Goal: Use online tool/utility: Utilize a website feature to perform a specific function

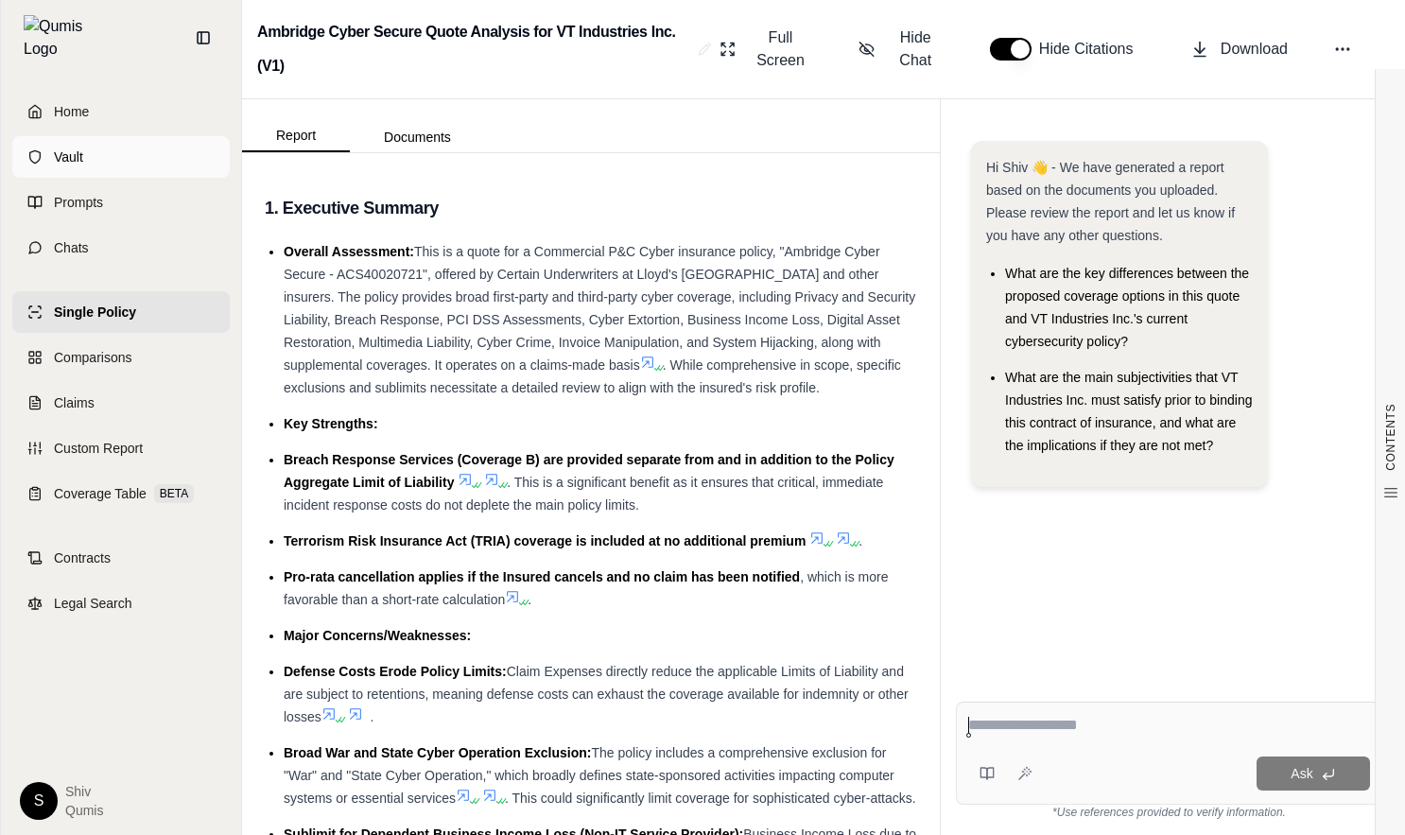
click at [77, 151] on span "Vault" at bounding box center [68, 157] width 29 height 19
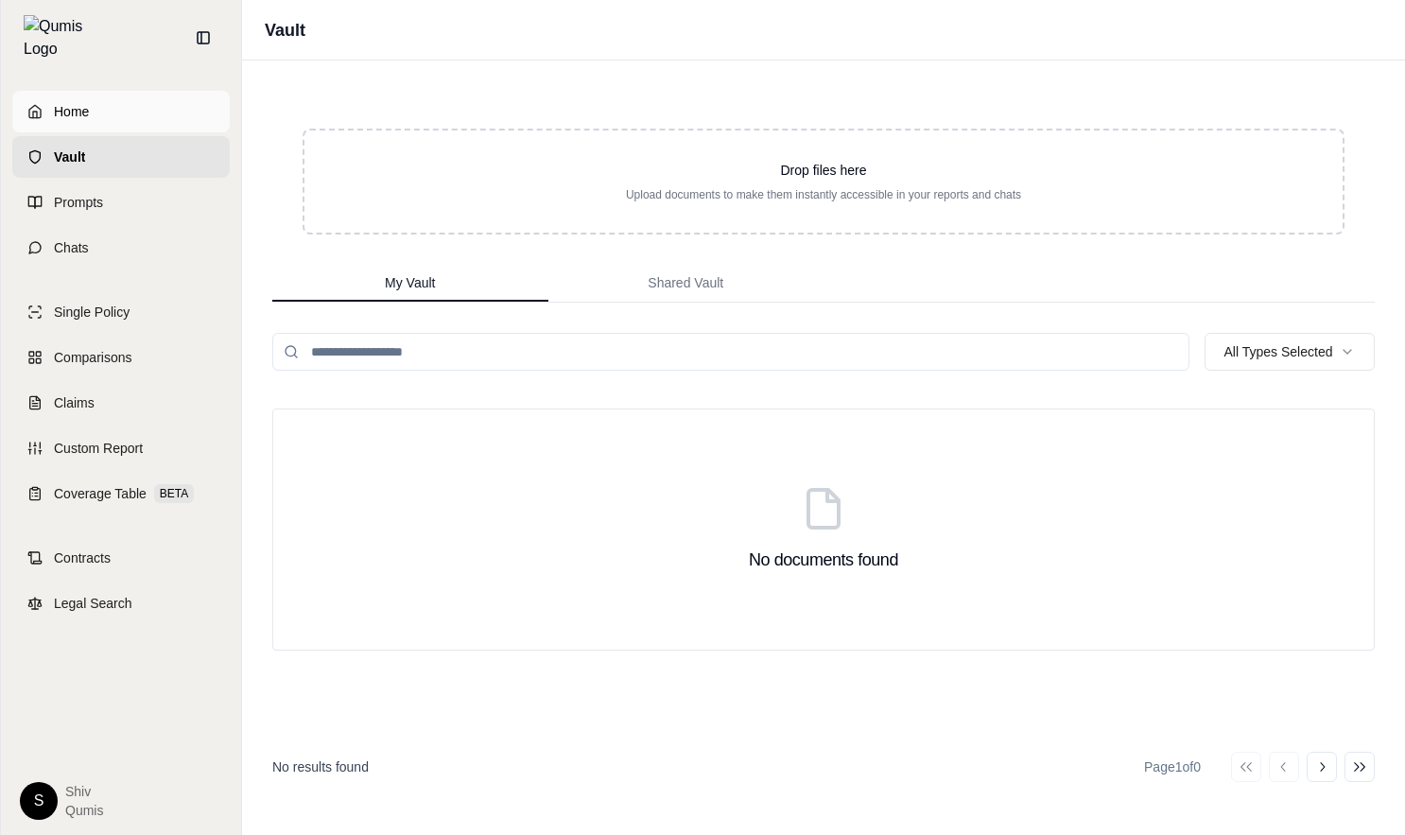
click at [61, 110] on link "Home" at bounding box center [121, 112] width 218 height 42
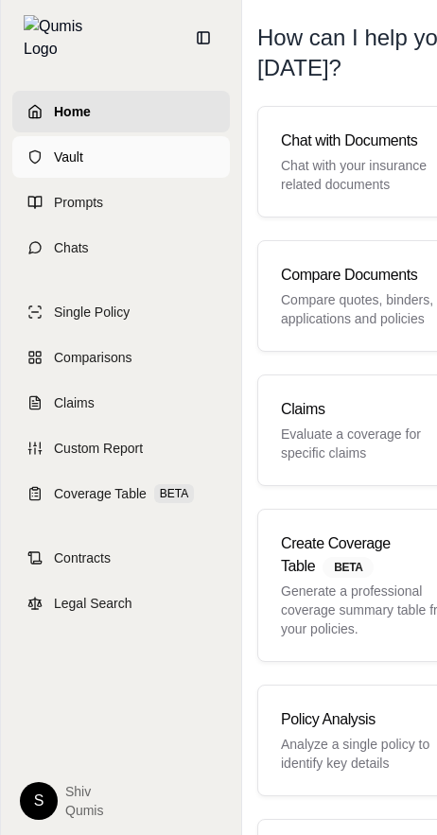
click at [57, 148] on span "Vault" at bounding box center [68, 157] width 29 height 19
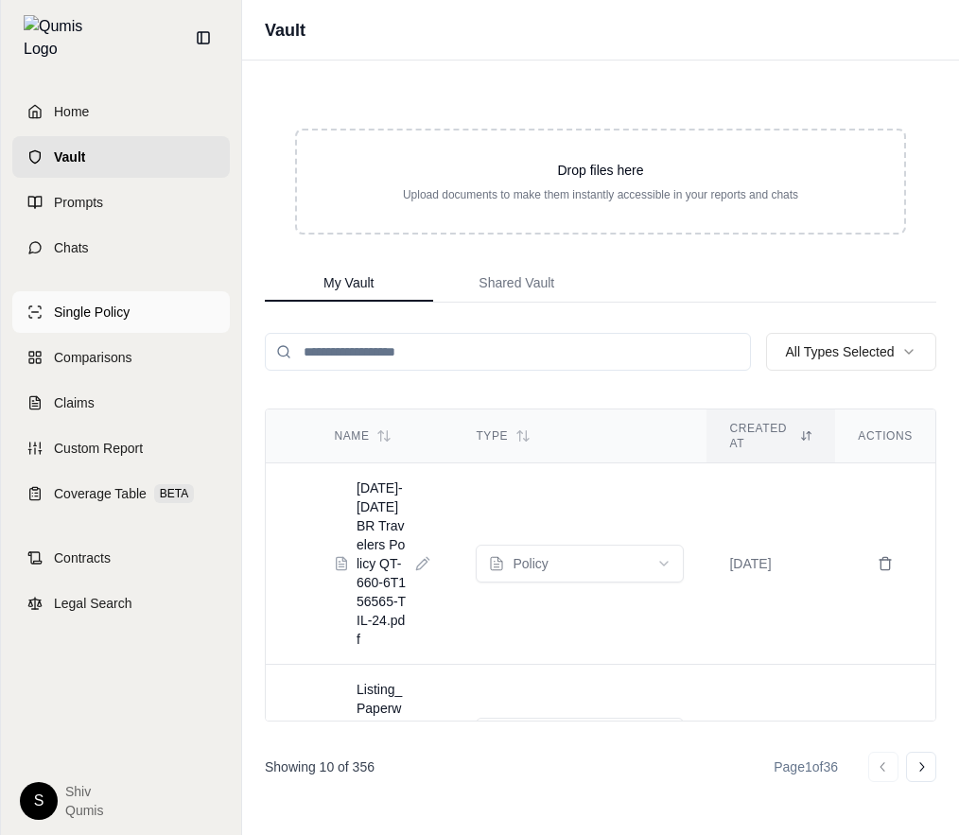
click at [121, 306] on span "Single Policy" at bounding box center [92, 312] width 76 height 19
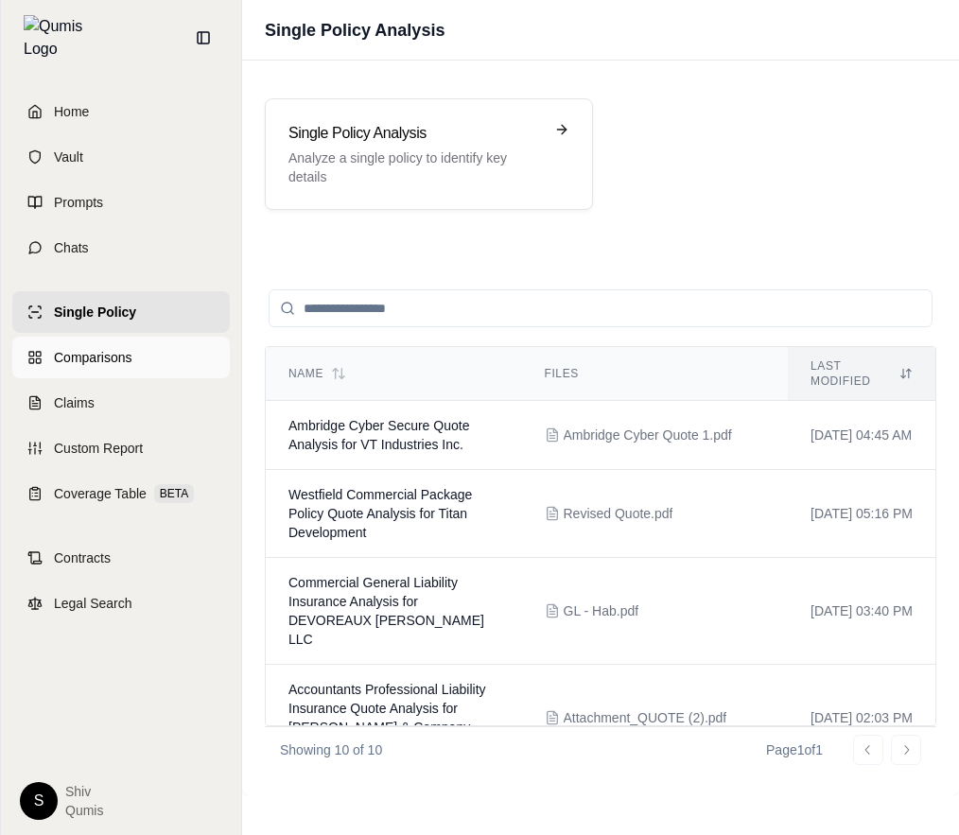
click at [96, 349] on span "Comparisons" at bounding box center [93, 357] width 78 height 19
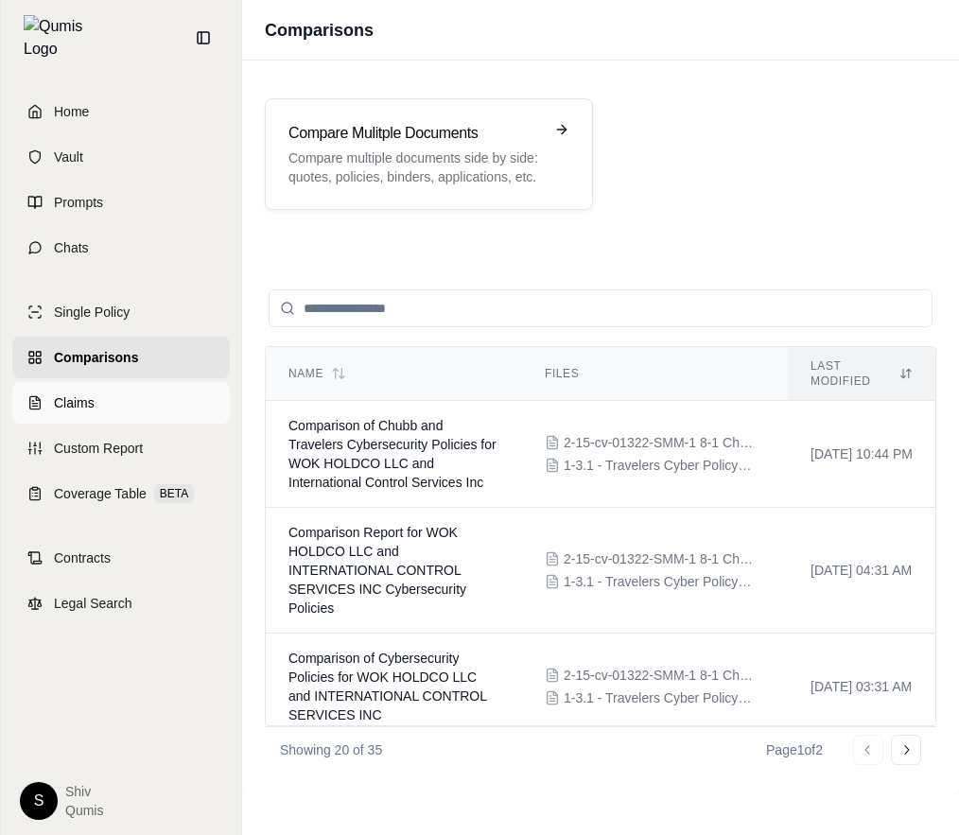
click at [78, 393] on span "Claims" at bounding box center [74, 402] width 41 height 19
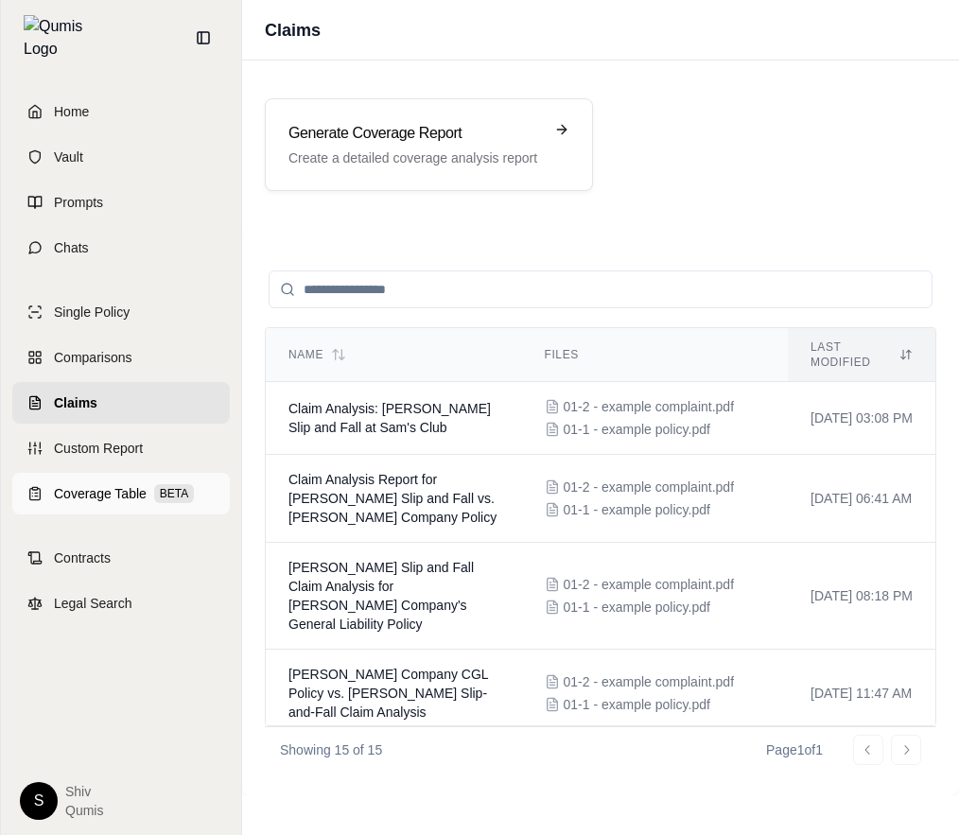
click at [129, 497] on link "Coverage Table BETA" at bounding box center [121, 494] width 218 height 42
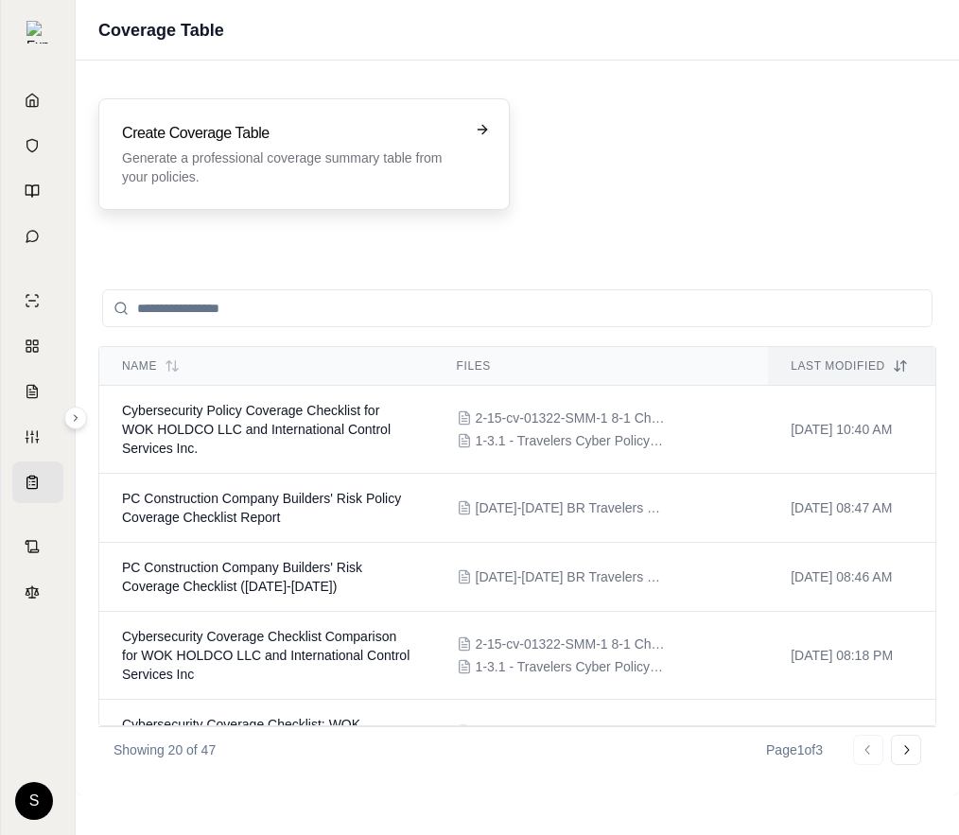
click at [439, 148] on p "Generate a professional coverage summary table from your policies." at bounding box center [291, 167] width 338 height 38
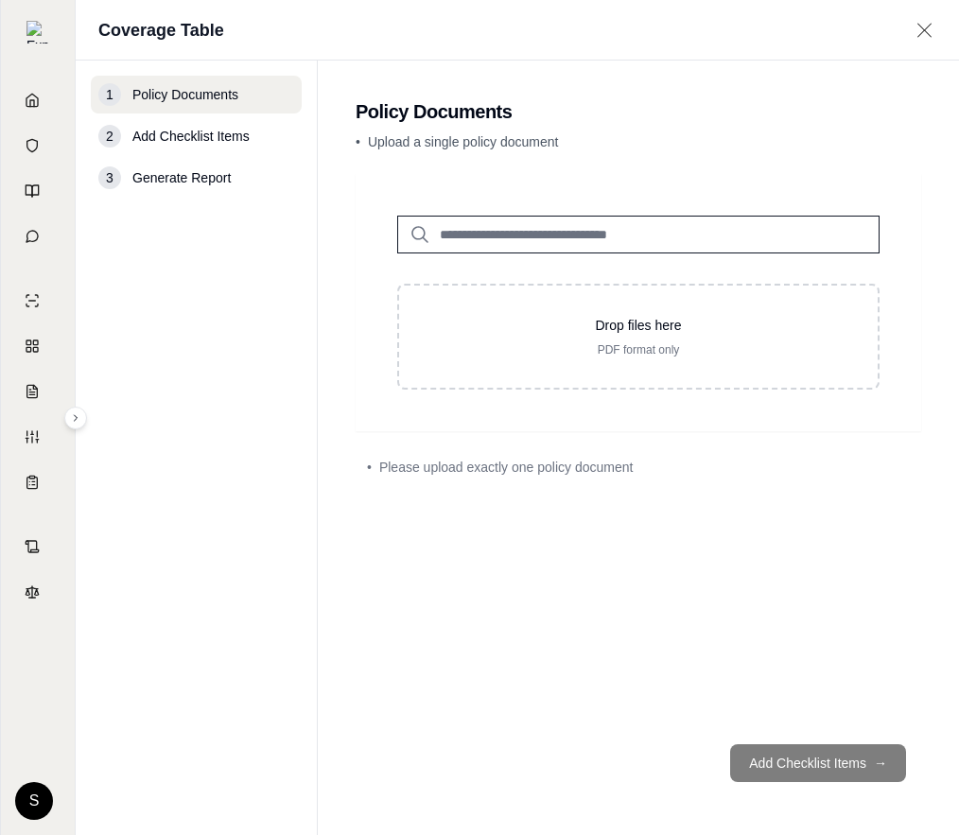
click at [553, 244] on input "search" at bounding box center [638, 235] width 482 height 38
type input "*"
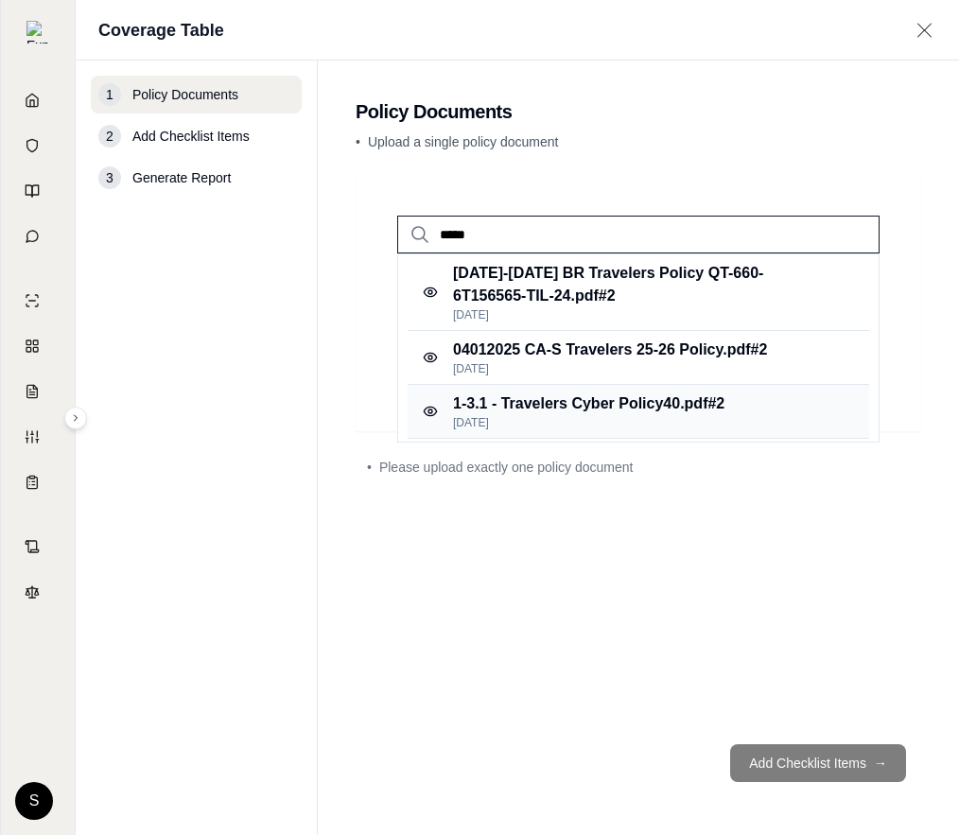
type input "*****"
click at [606, 408] on p "1-3.1 - Travelers Cyber Policy40.pdf #2" at bounding box center [588, 404] width 271 height 23
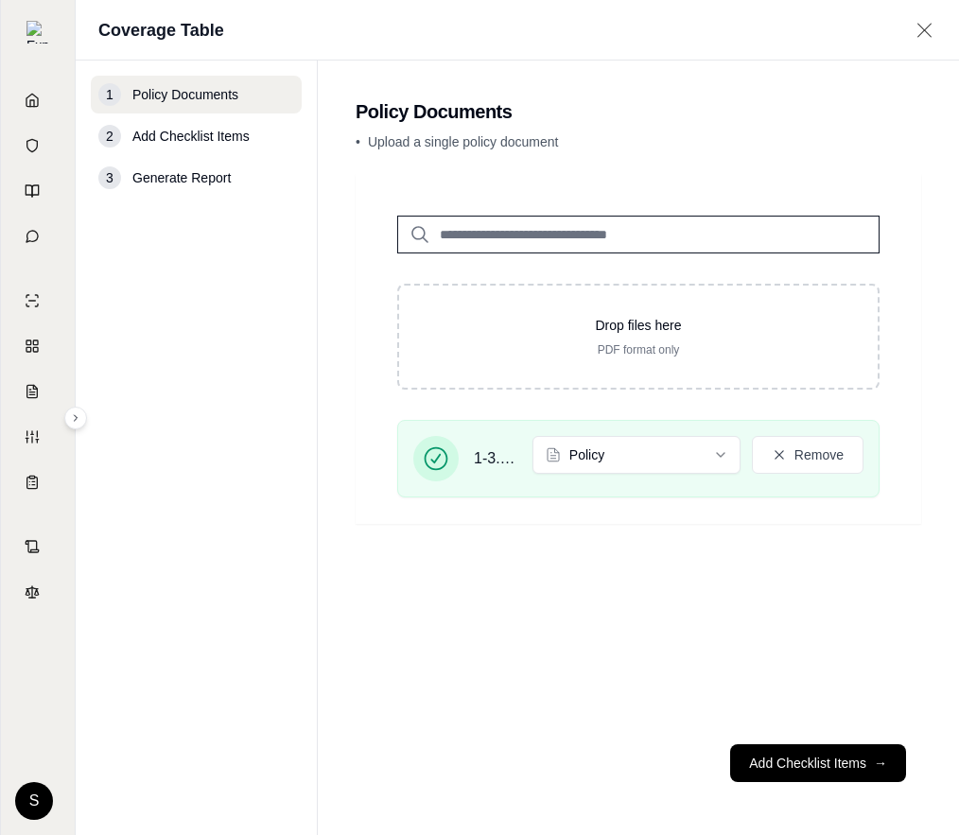
click at [497, 232] on input "search" at bounding box center [638, 235] width 482 height 38
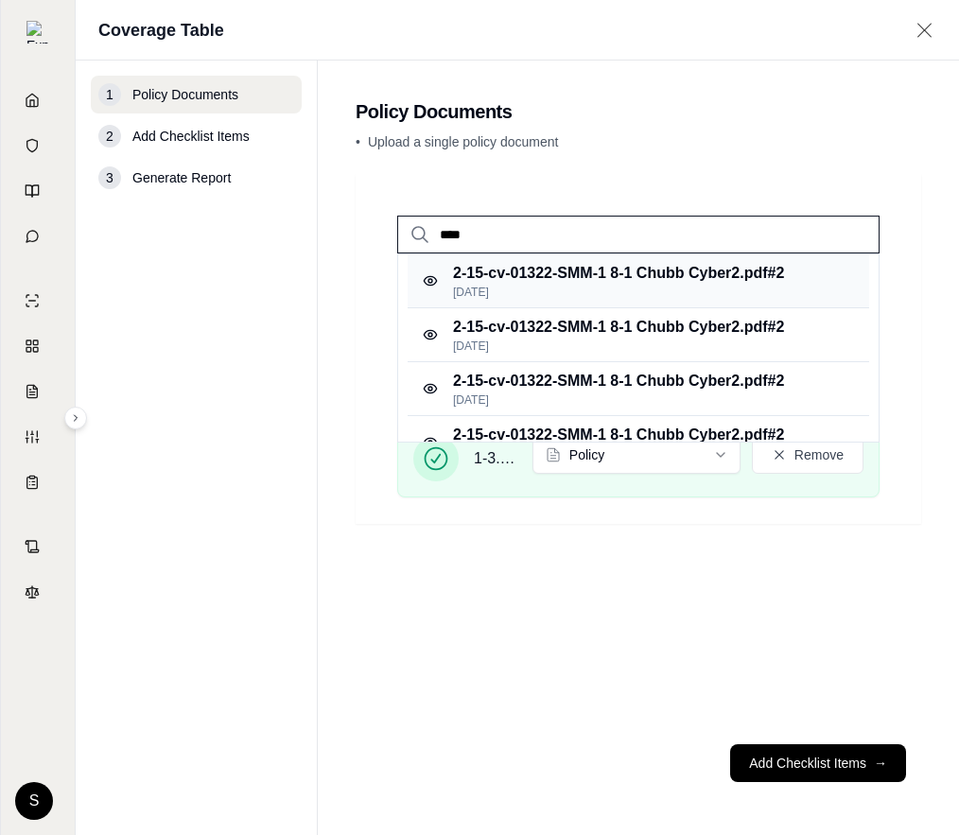
type input "****"
click at [517, 297] on p "Feb 22, 2025" at bounding box center [618, 292] width 331 height 15
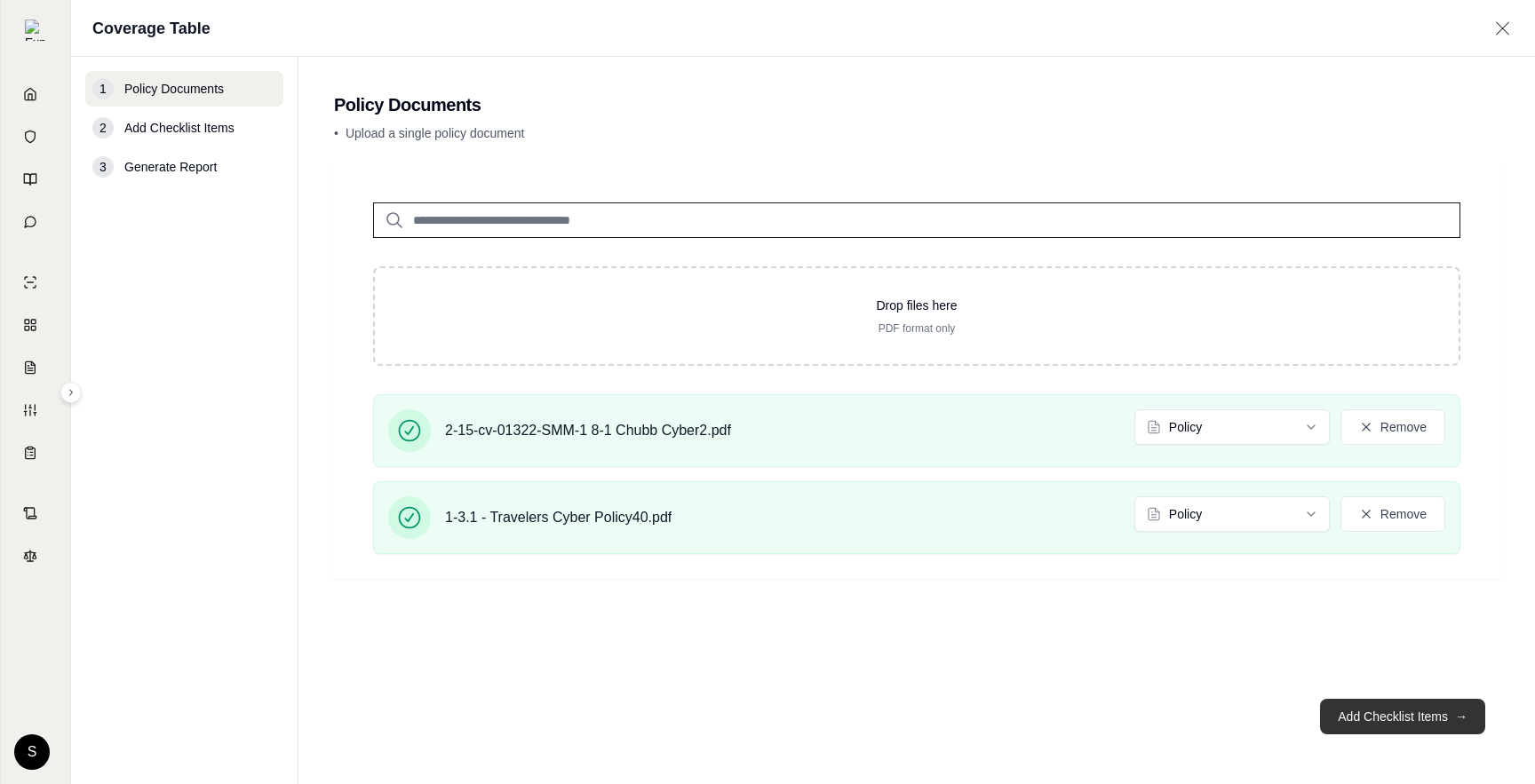
click at [685, 715] on button "Add Checklist Items →" at bounding box center [1403, 716] width 165 height 36
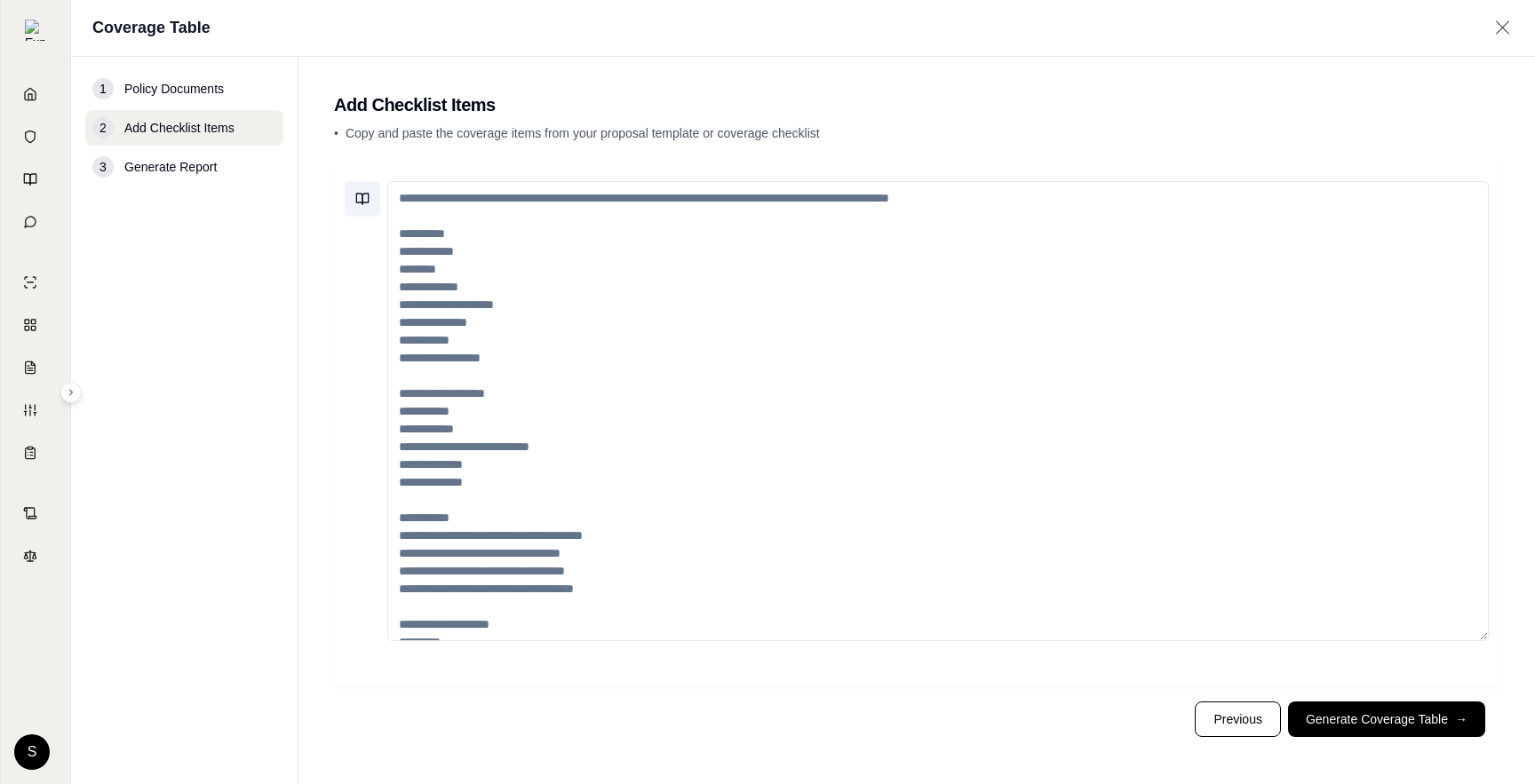
click at [370, 206] on button at bounding box center [363, 199] width 36 height 36
click at [641, 137] on span "Copy and paste the coverage items from your proposal template or coverage check…" at bounding box center [582, 132] width 474 height 14
click at [685, 729] on button "Generate Coverage Table →" at bounding box center [1387, 719] width 197 height 36
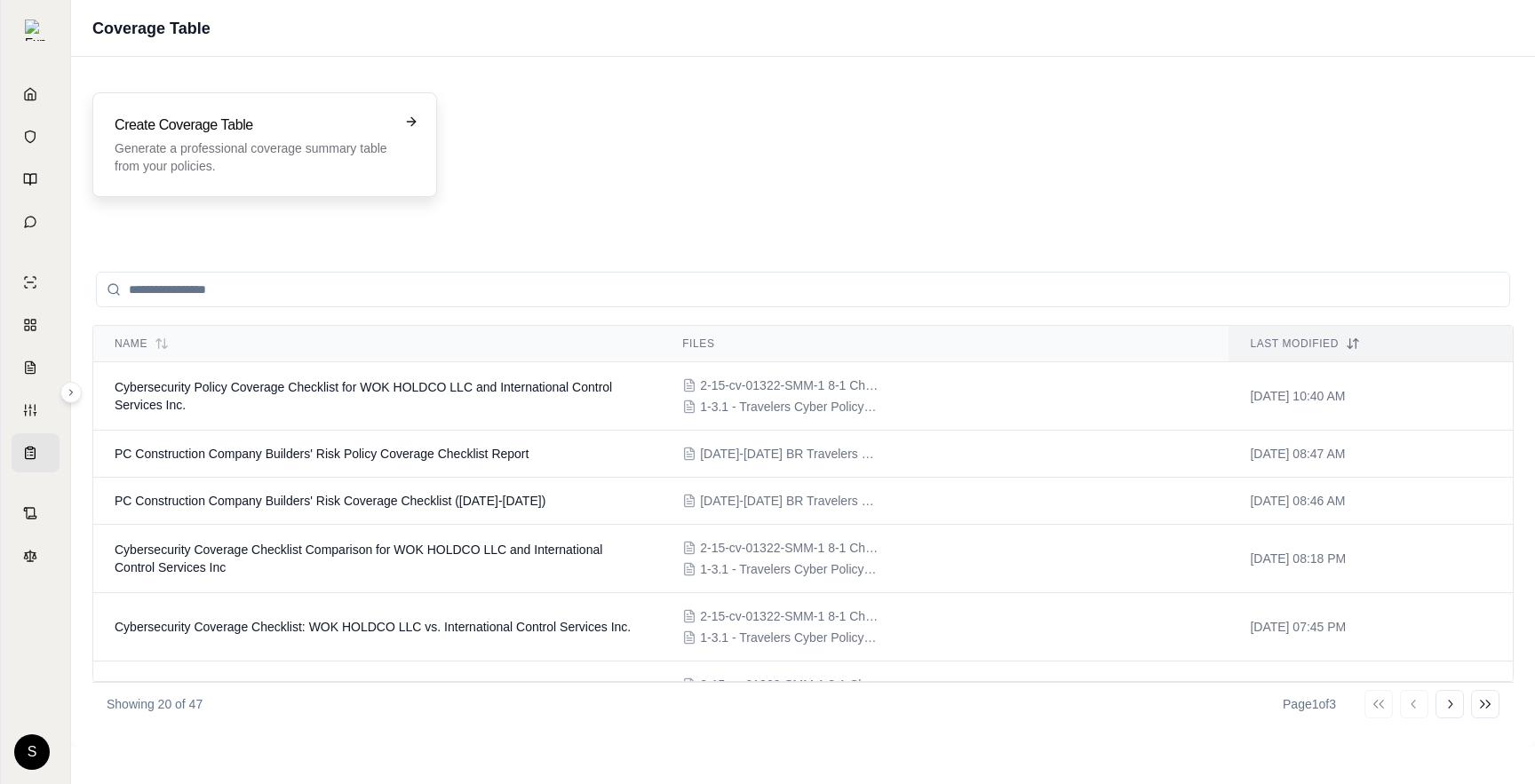
click at [362, 177] on div "Create Coverage Table Generate a professional coverage summary table from your …" at bounding box center [264, 145] width 345 height 105
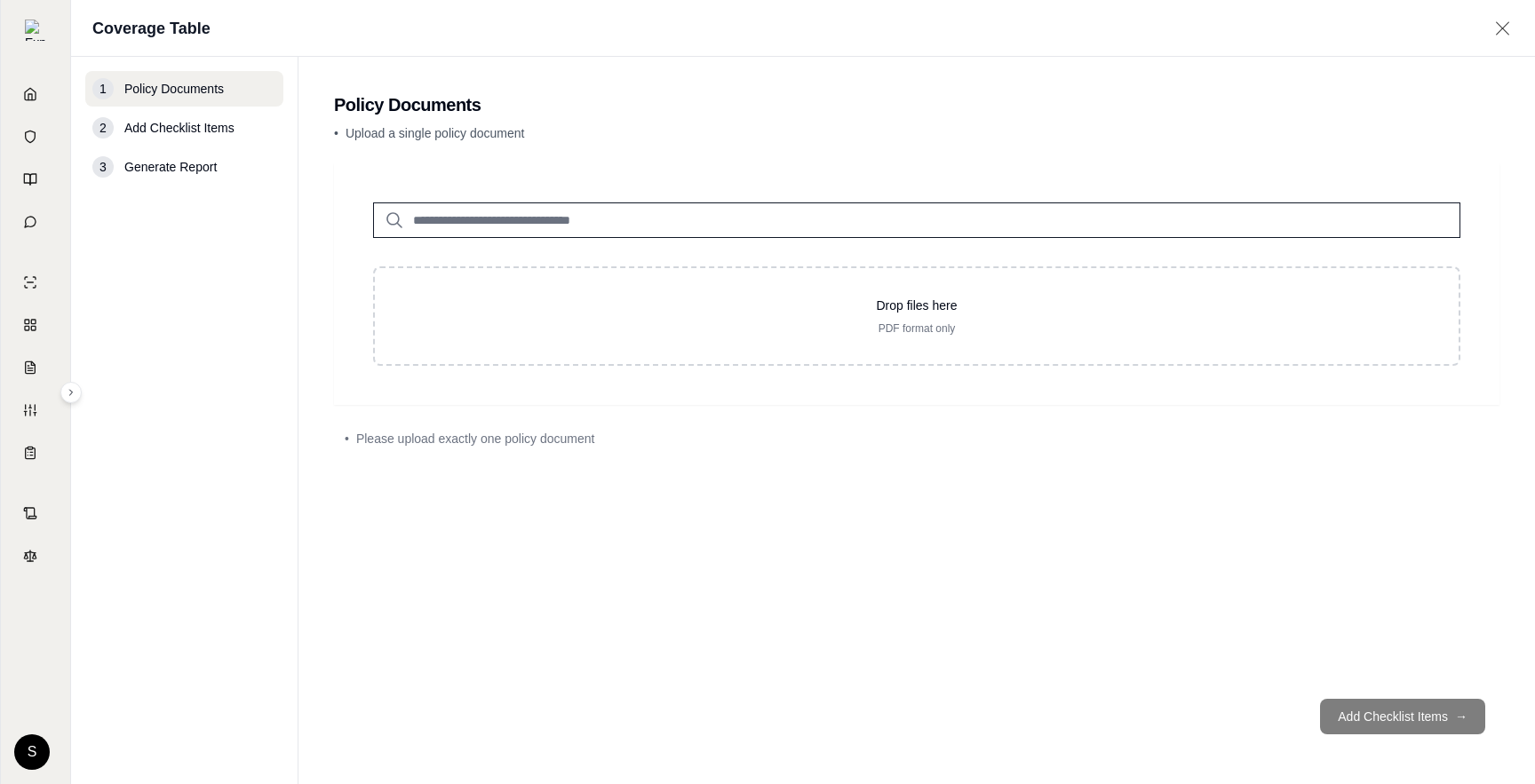
click at [637, 211] on input "search" at bounding box center [917, 221] width 1088 height 36
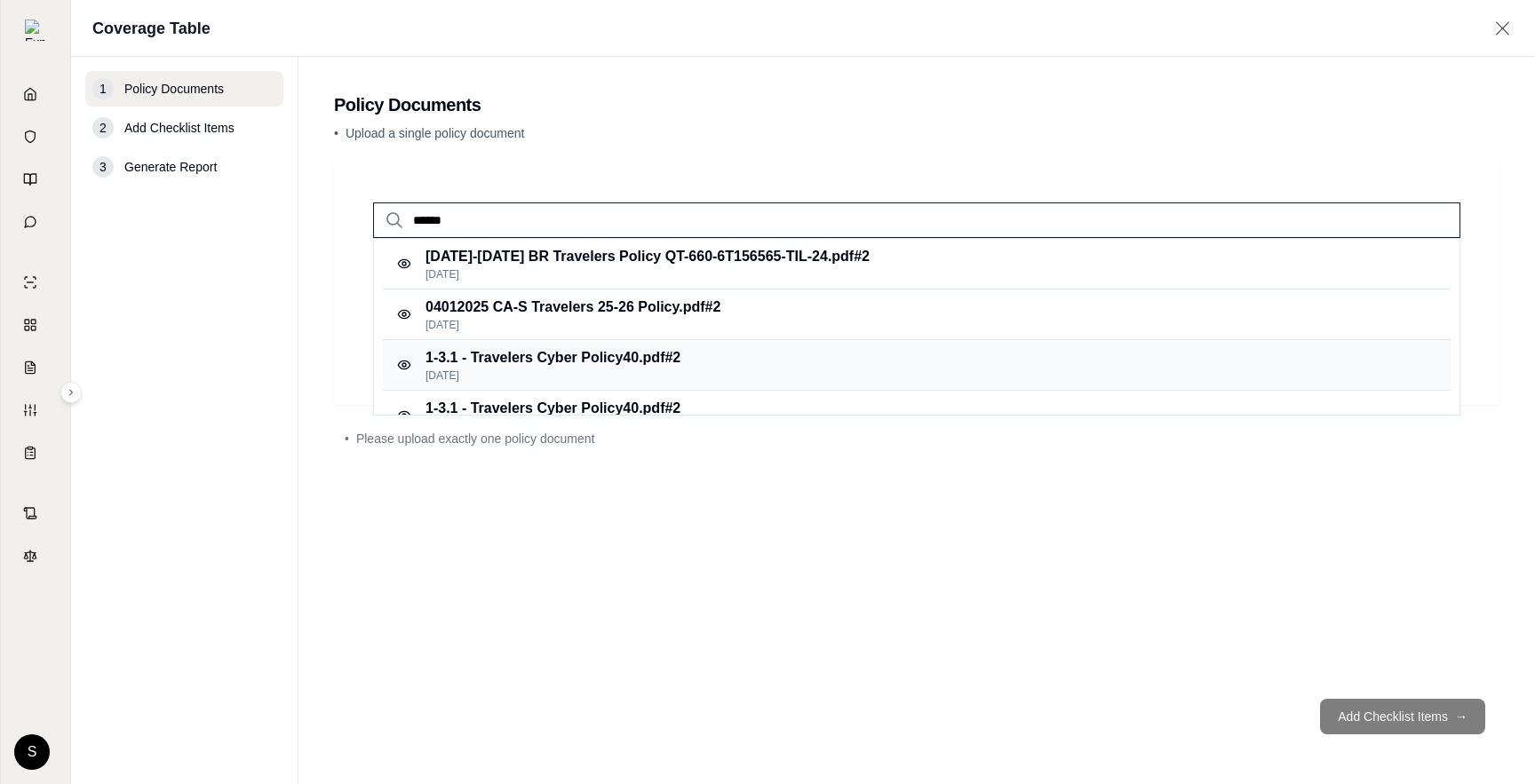
type input "******"
click at [650, 362] on p "1-3.1 - Travelers Cyber Policy40.pdf #2" at bounding box center [552, 358] width 255 height 22
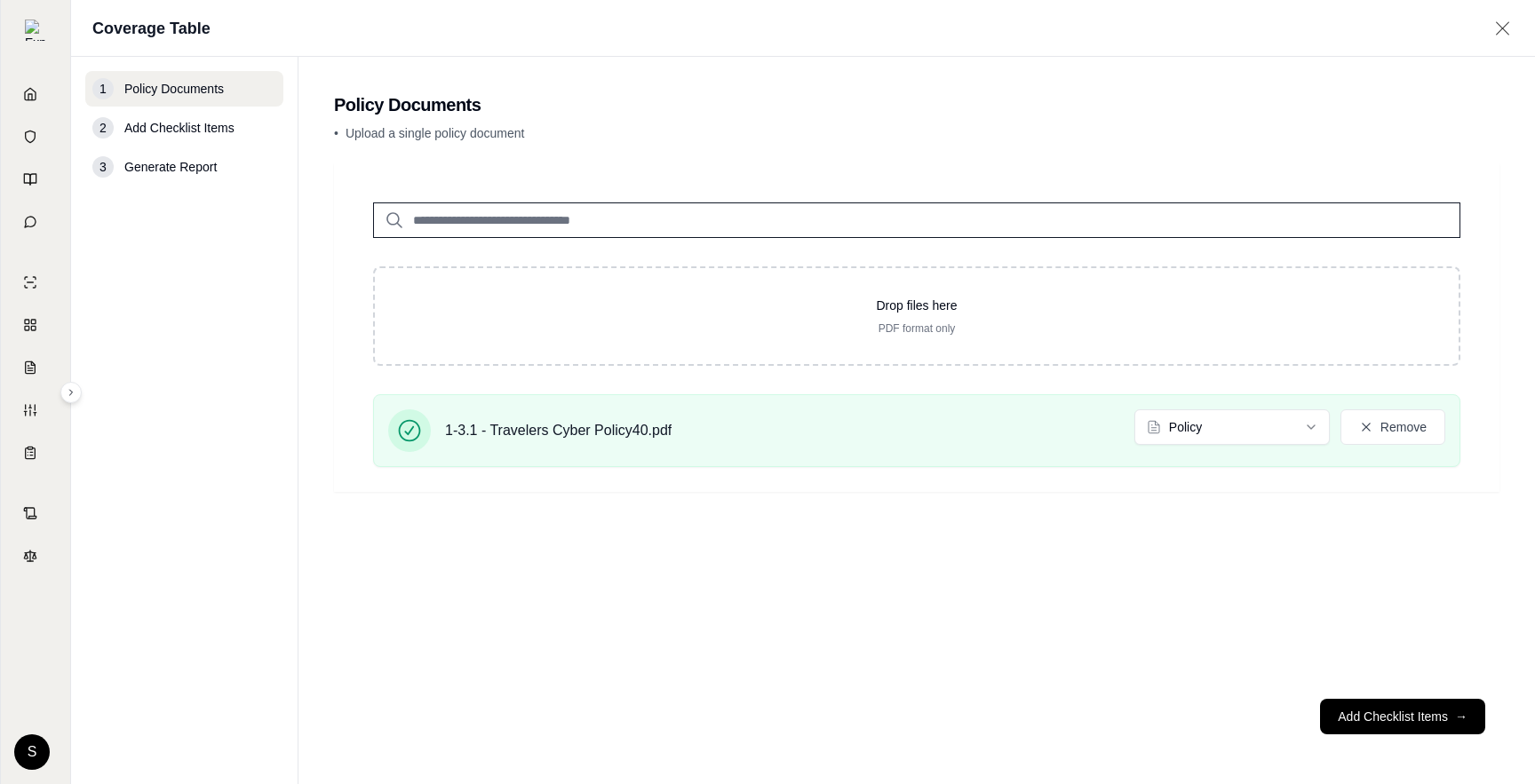
click at [508, 215] on input "search" at bounding box center [917, 221] width 1088 height 36
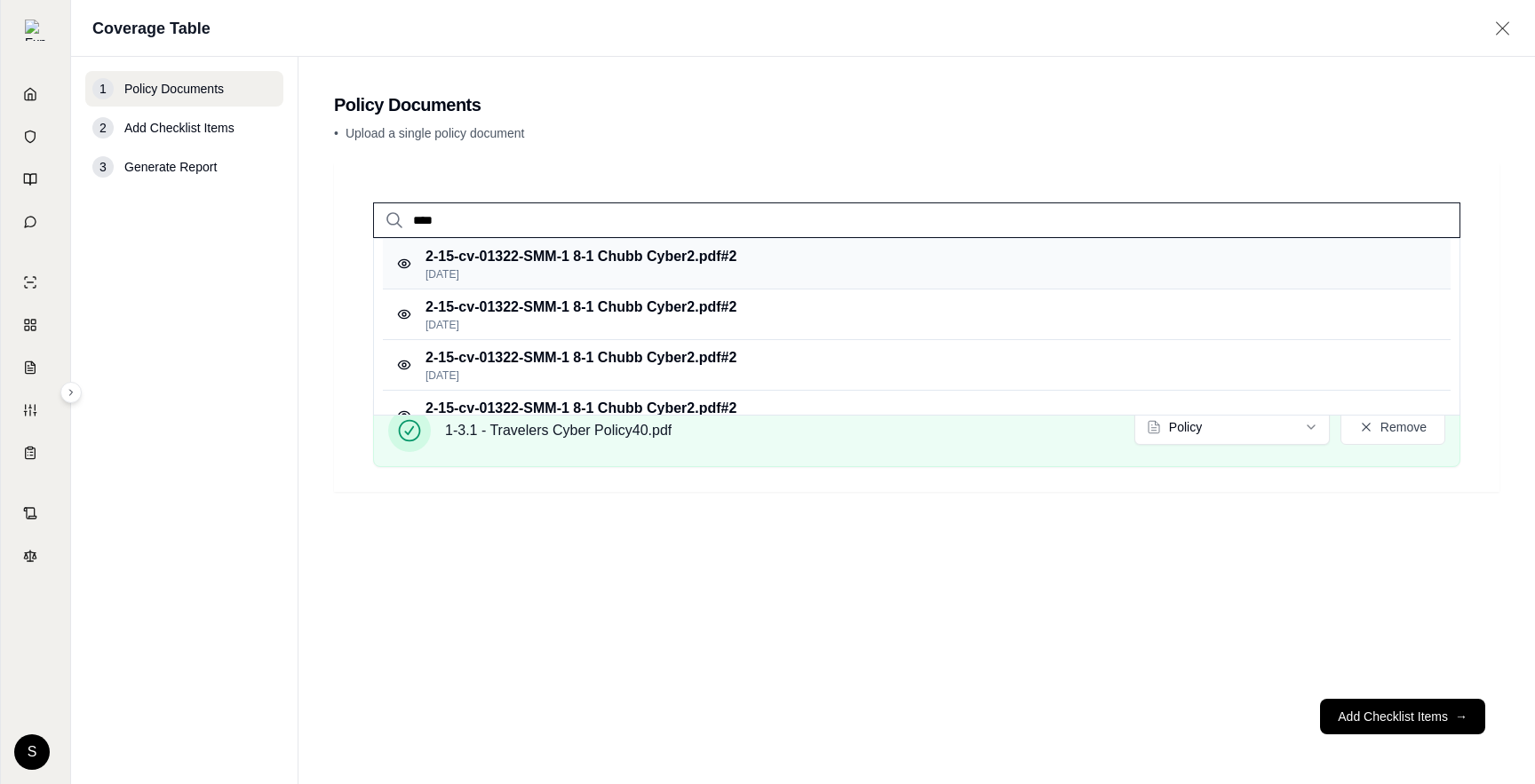
type input "****"
click at [579, 266] on p "2-15-cv-01322-SMM-1 8-1 Chubb Cyber2.pdf #2" at bounding box center [581, 256] width 311 height 22
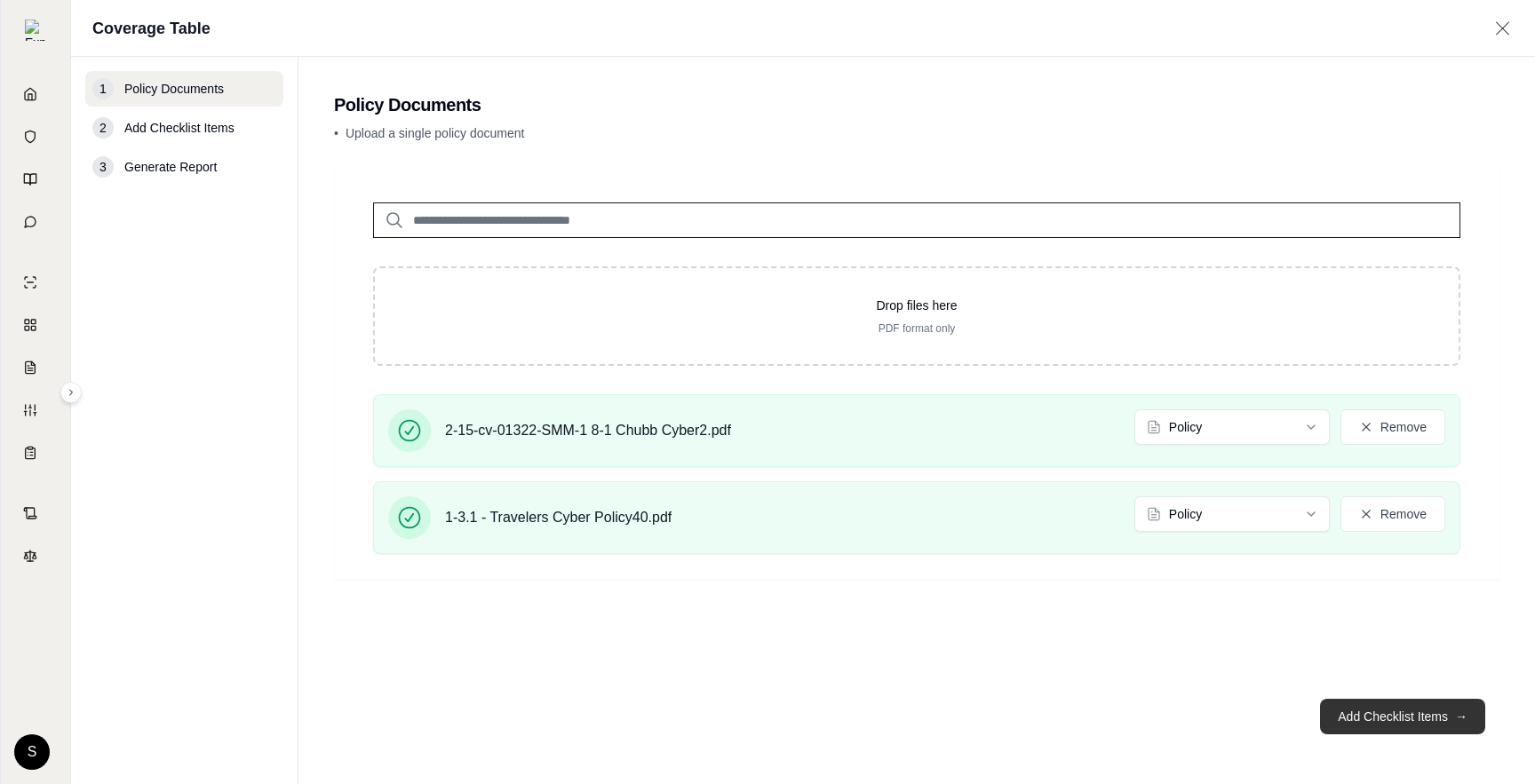
click at [685, 714] on button "Add Checklist Items →" at bounding box center [1403, 716] width 165 height 36
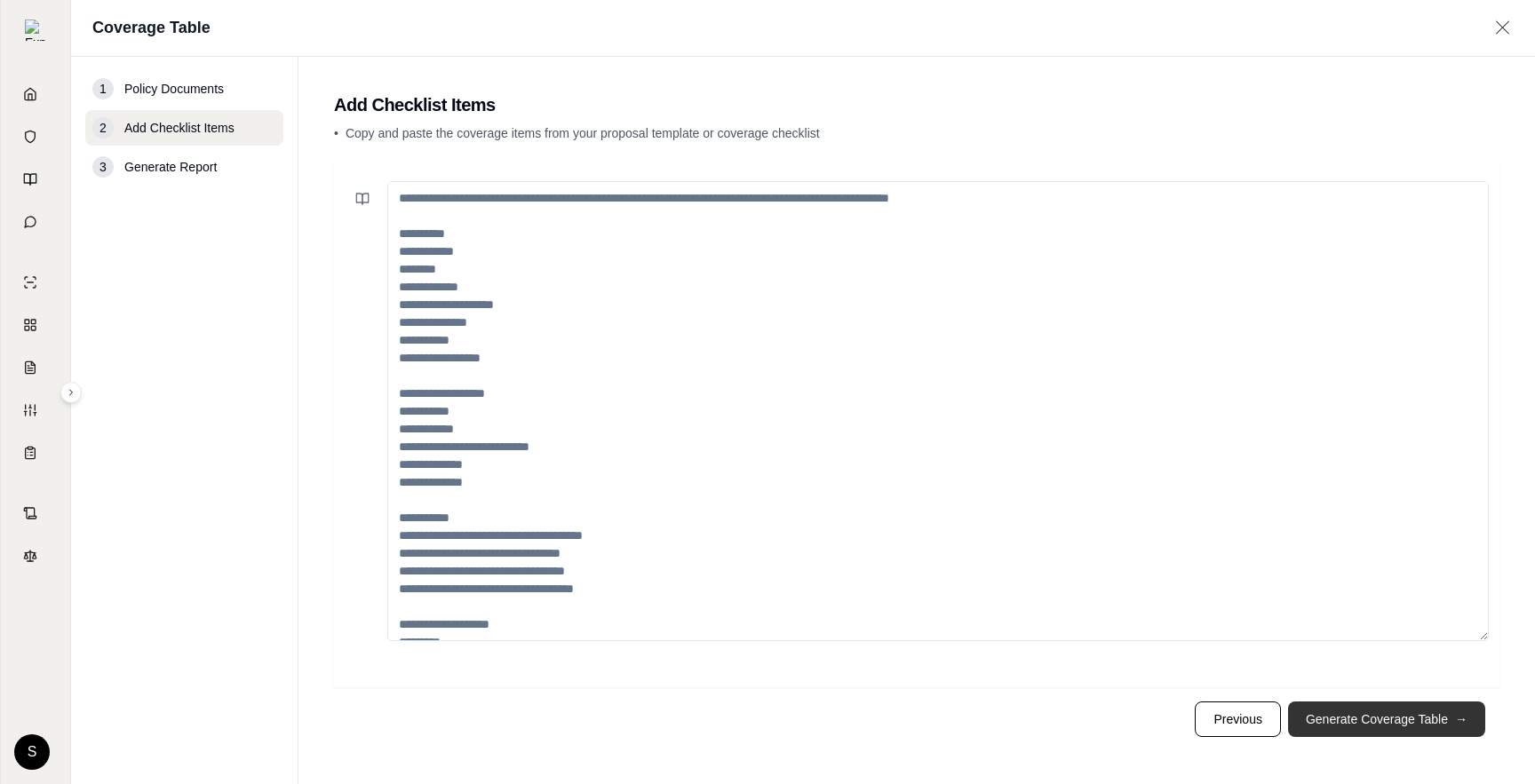
click at [685, 714] on button "Generate Coverage Table →" at bounding box center [1387, 719] width 197 height 36
